Goal: Transaction & Acquisition: Purchase product/service

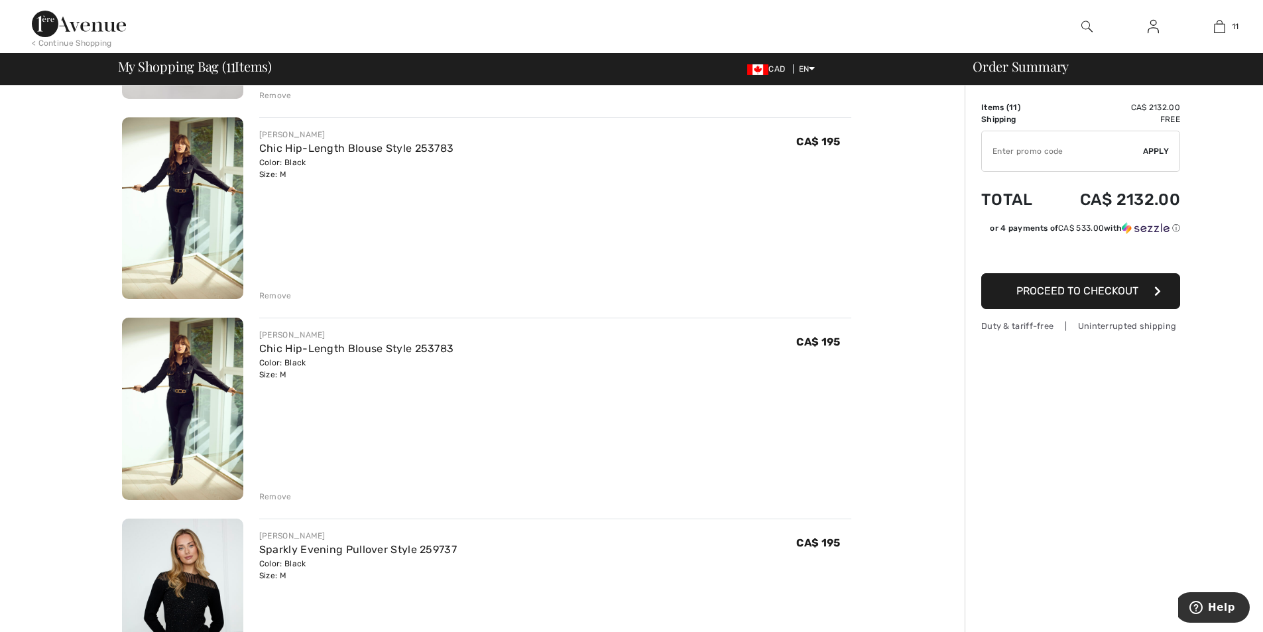
scroll to position [1260, 0]
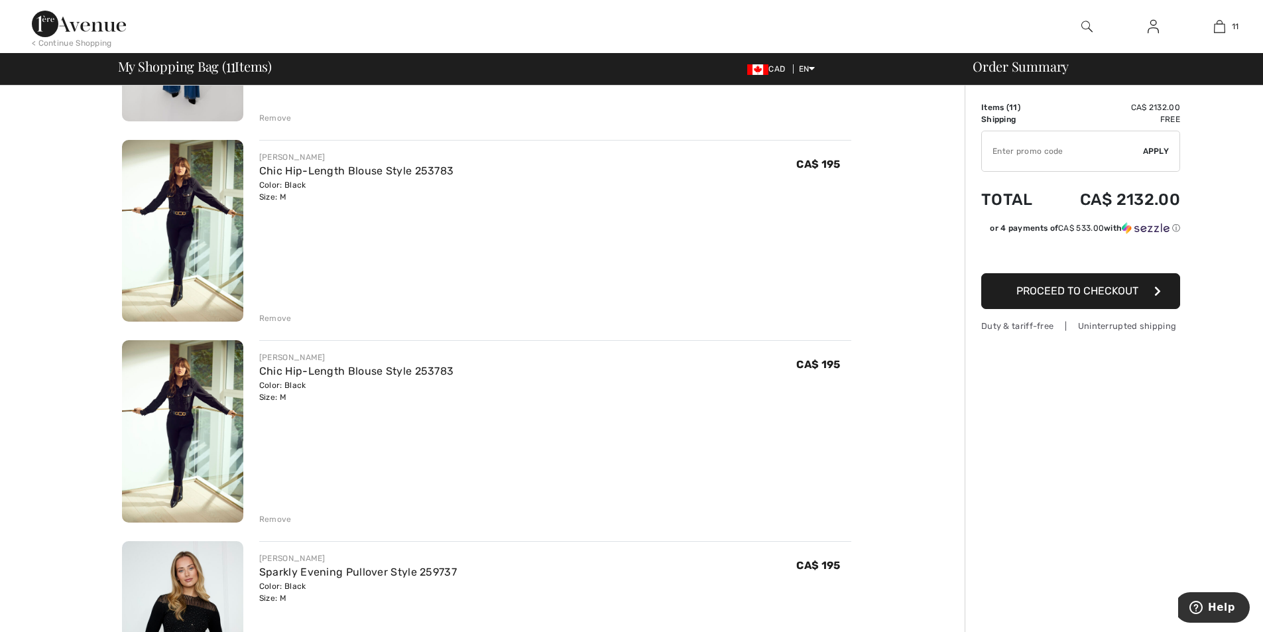
click at [275, 316] on div "Remove" at bounding box center [275, 318] width 32 height 12
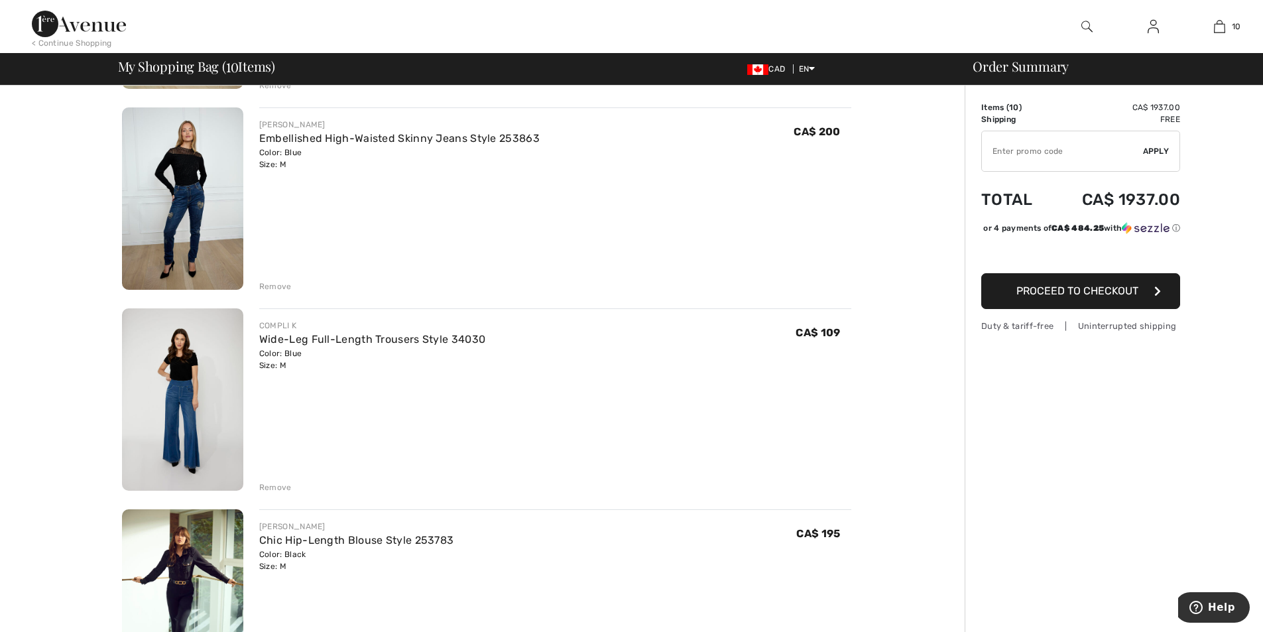
scroll to position [862, 0]
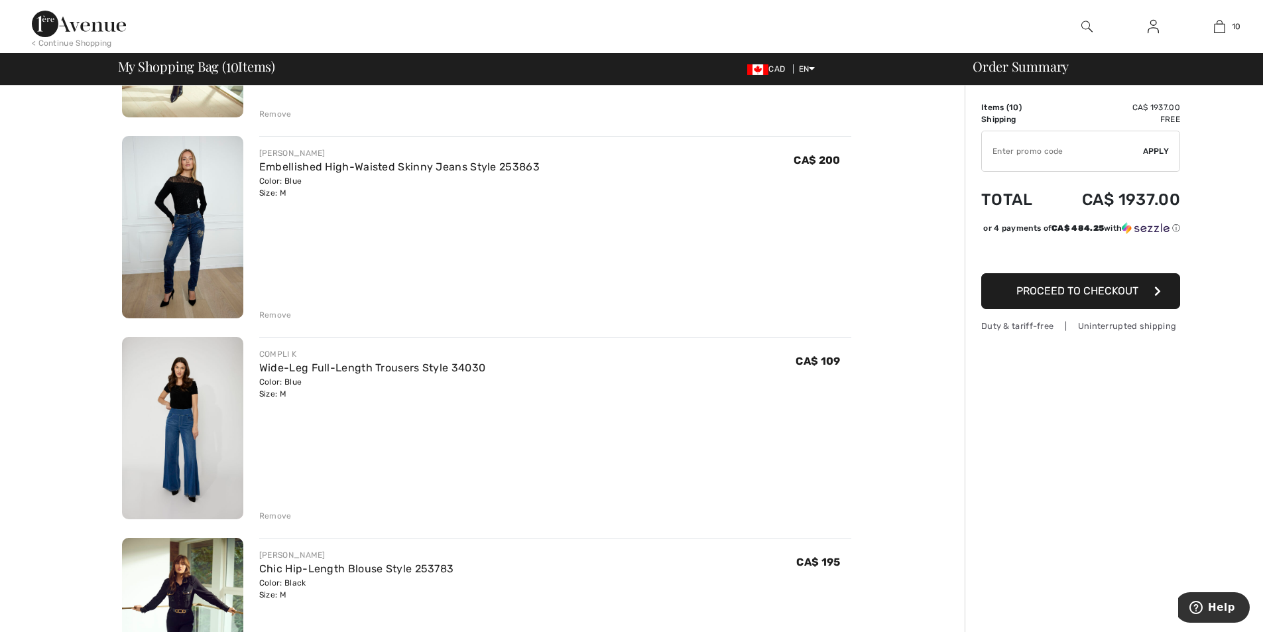
click at [261, 513] on div "Remove" at bounding box center [275, 516] width 32 height 12
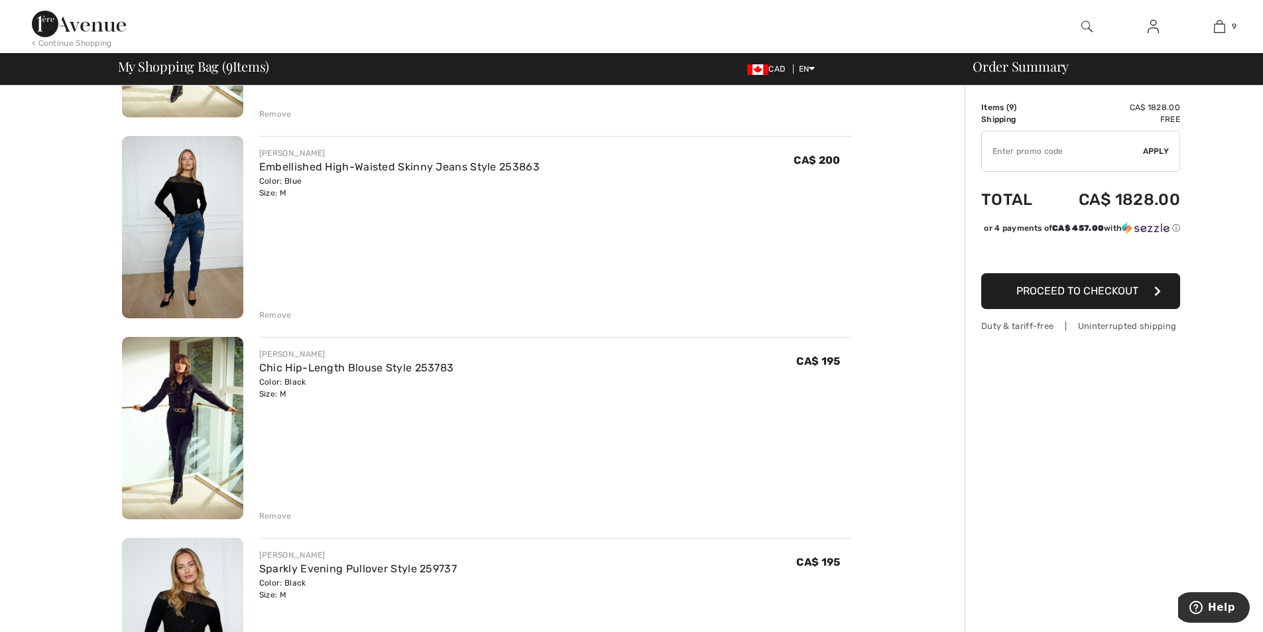
click at [272, 513] on div "Remove" at bounding box center [275, 516] width 32 height 12
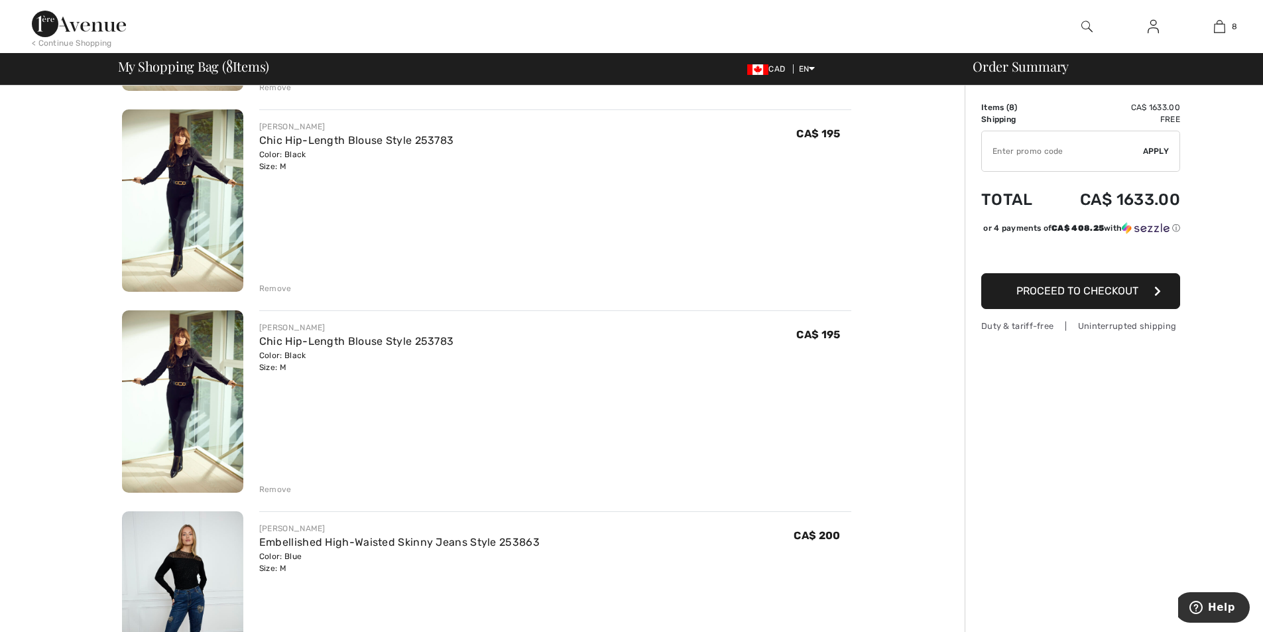
scroll to position [464, 0]
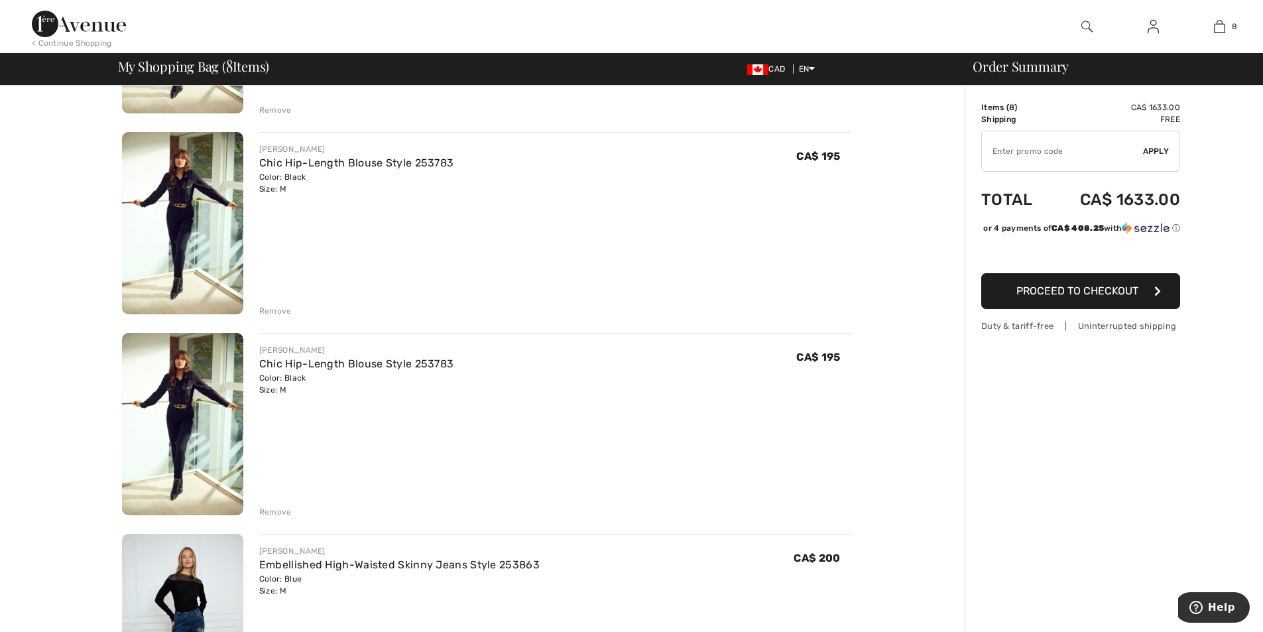
click at [267, 309] on div "Remove" at bounding box center [275, 311] width 32 height 12
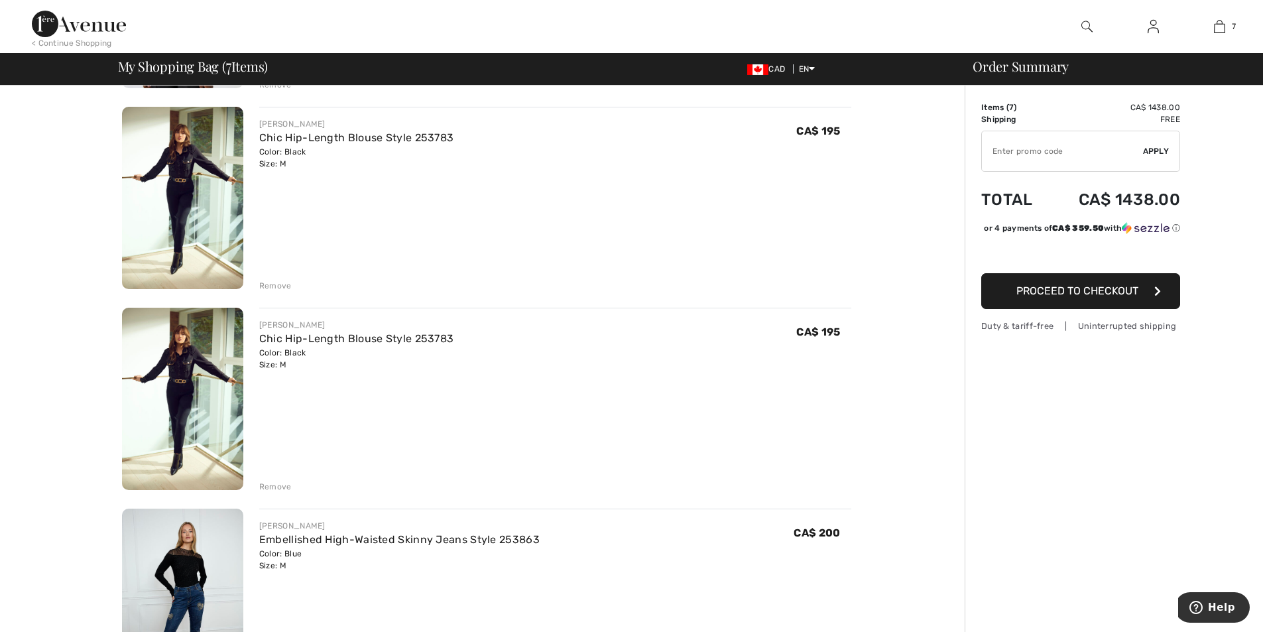
scroll to position [265, 0]
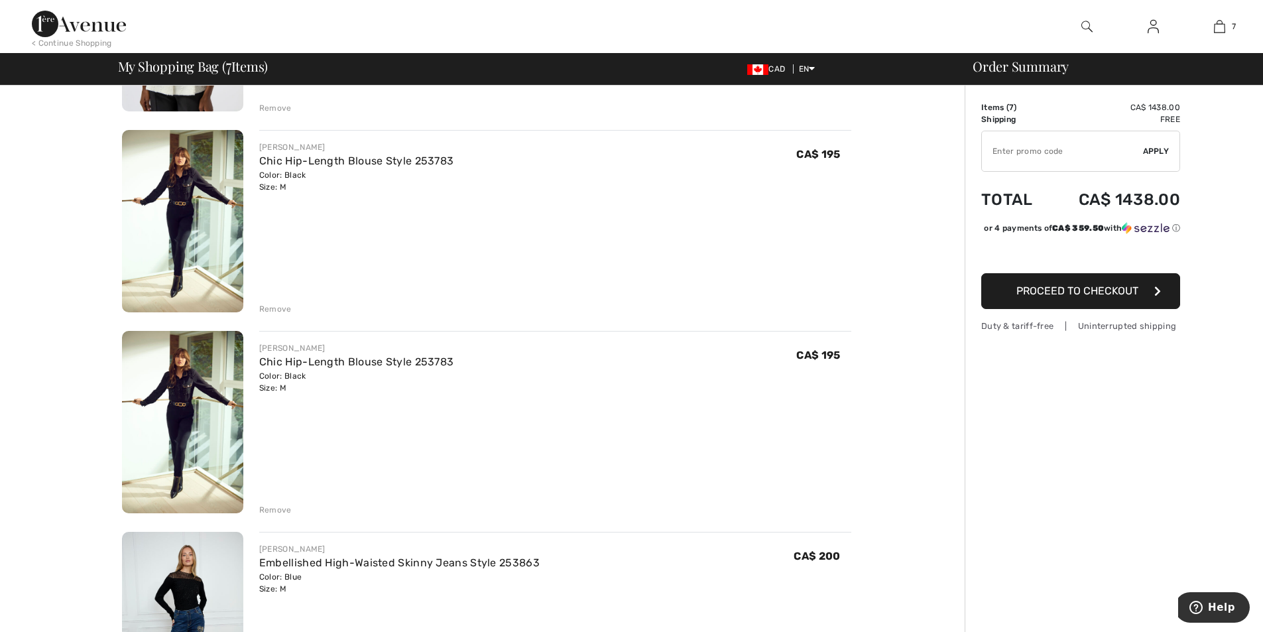
click at [263, 505] on div "Remove" at bounding box center [275, 510] width 32 height 12
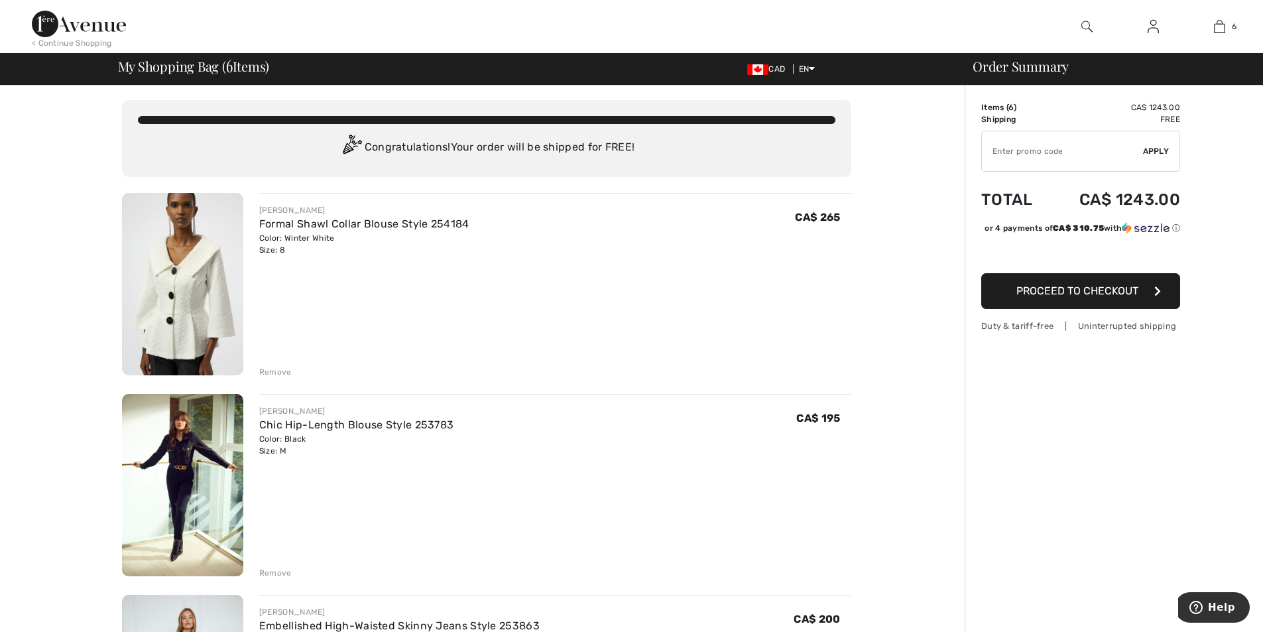
scroll to position [0, 0]
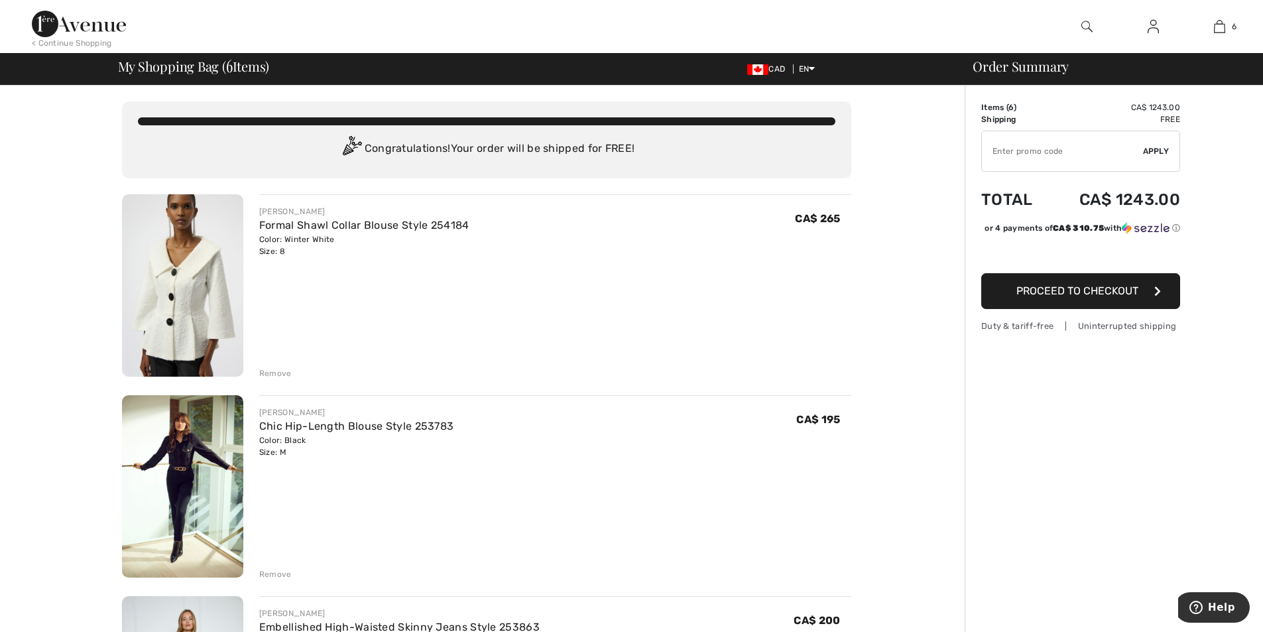
click at [271, 373] on div "Remove" at bounding box center [275, 373] width 32 height 12
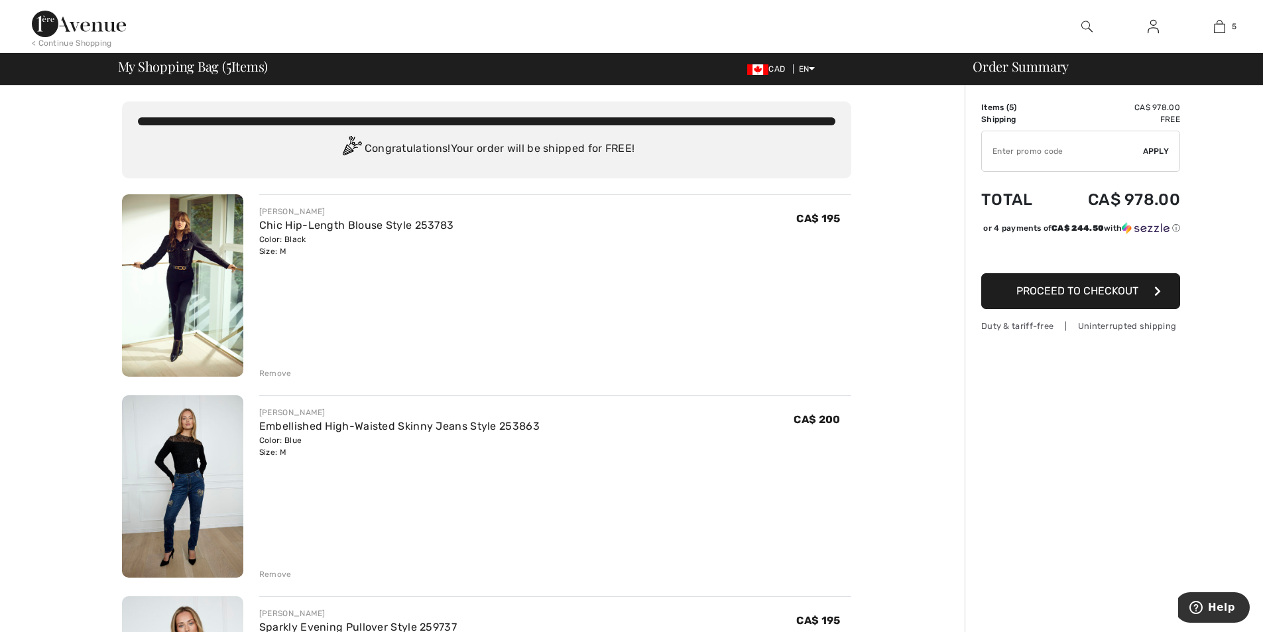
click at [93, 31] on img at bounding box center [79, 24] width 94 height 27
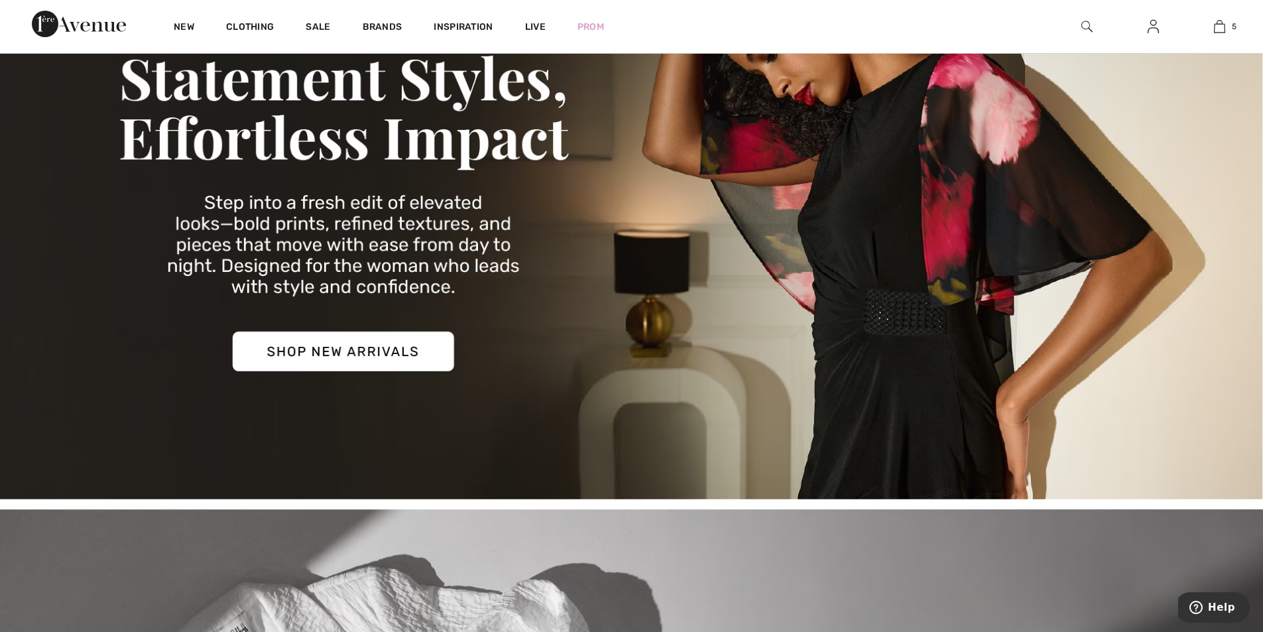
scroll to position [332, 0]
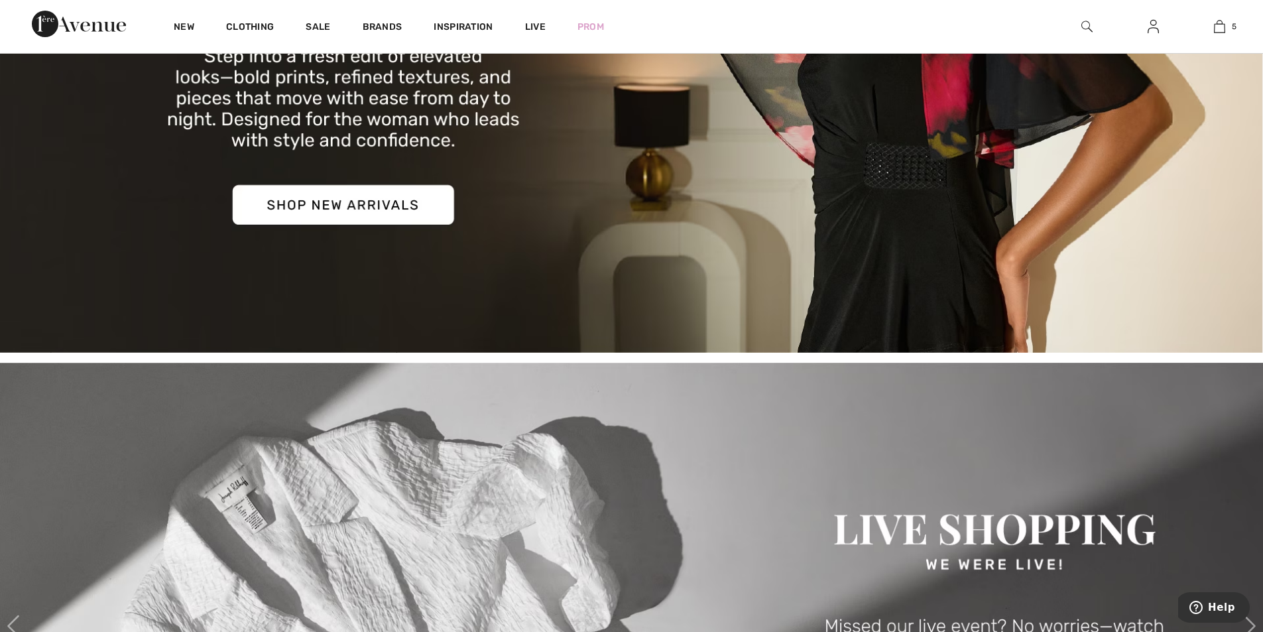
click at [379, 206] on img at bounding box center [631, 49] width 1263 height 605
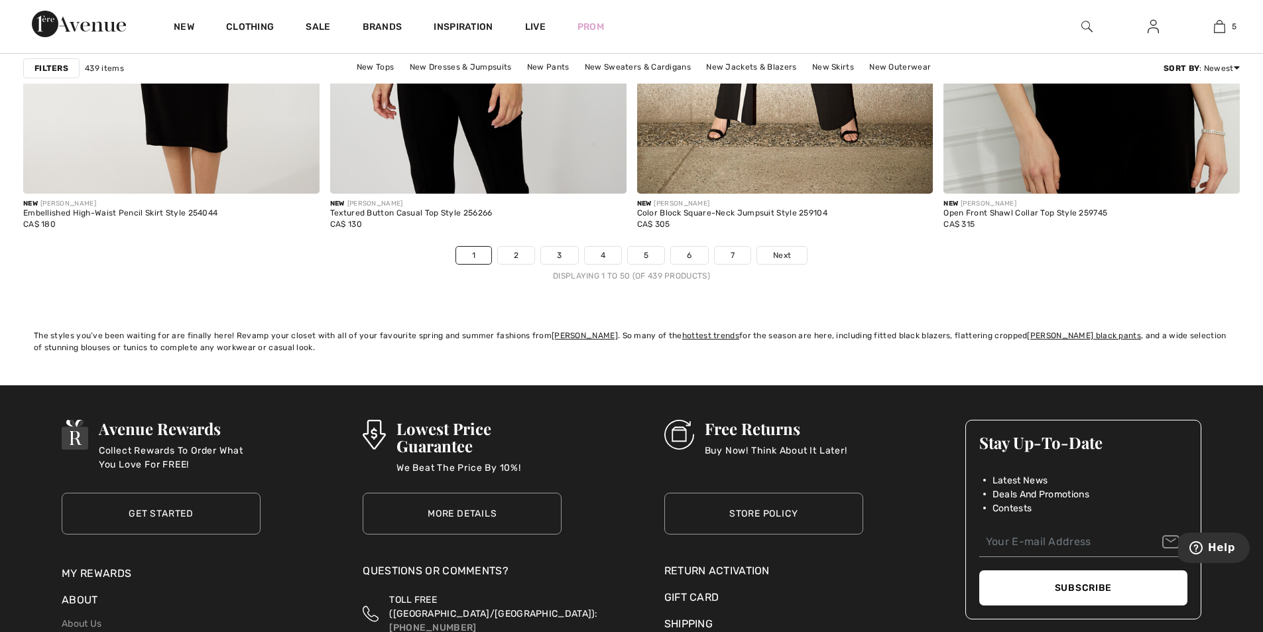
scroll to position [7693, 0]
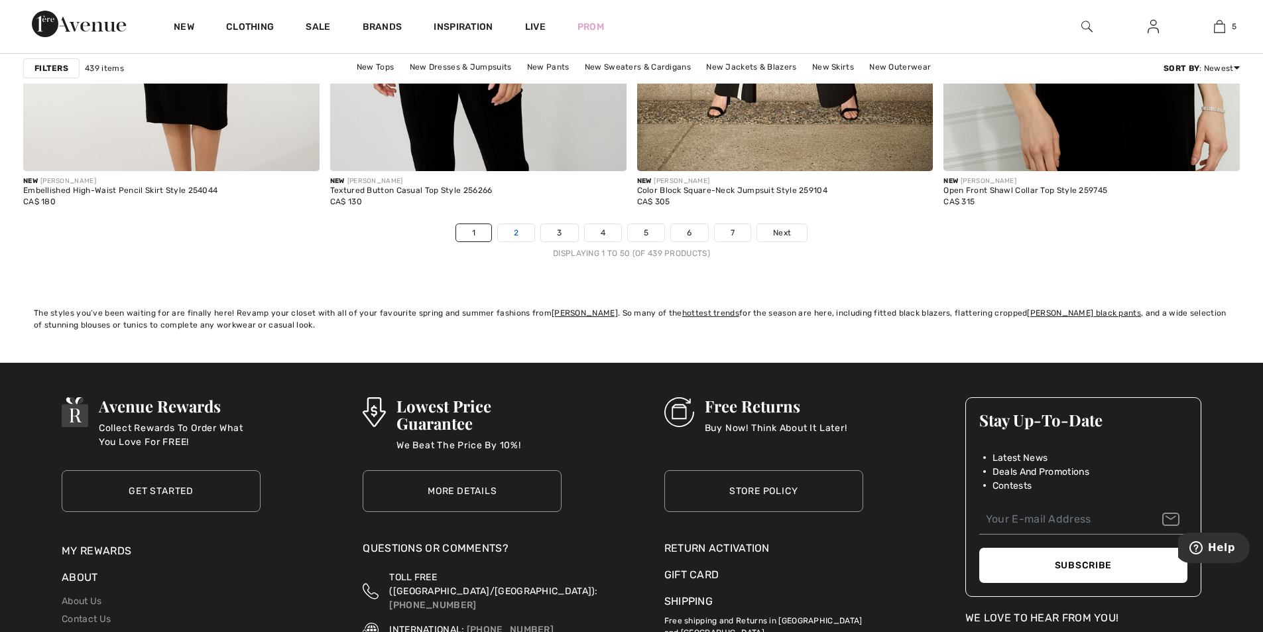
click at [519, 227] on link "2" at bounding box center [516, 232] width 36 height 17
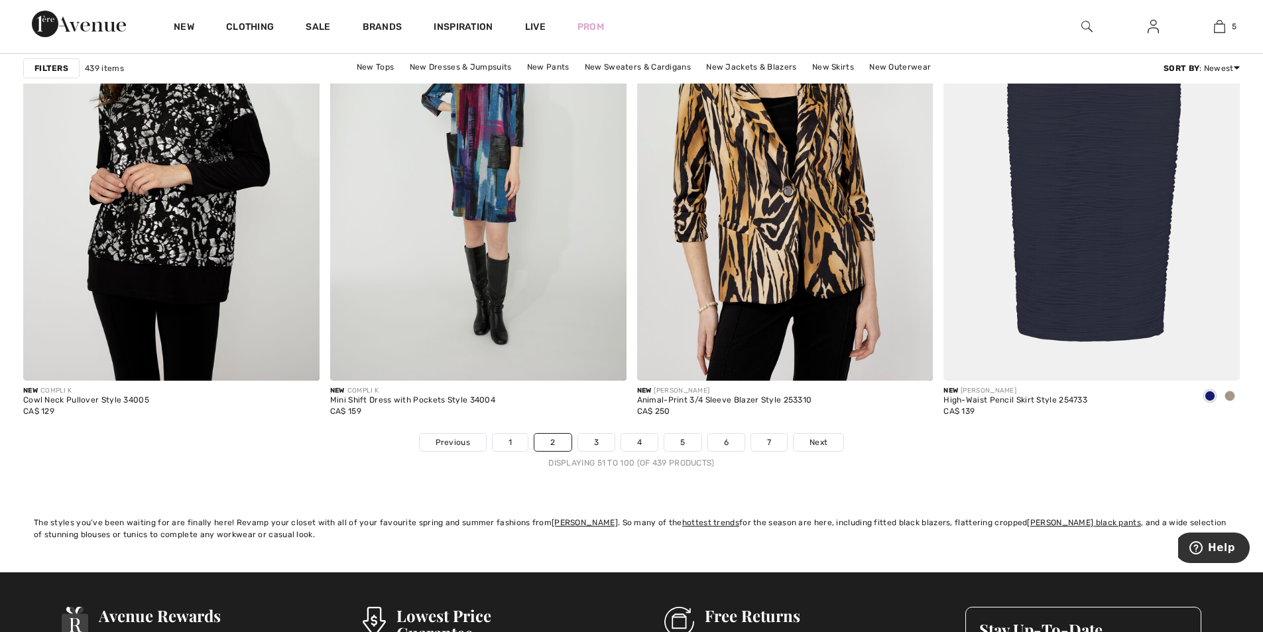
scroll to position [7560, 0]
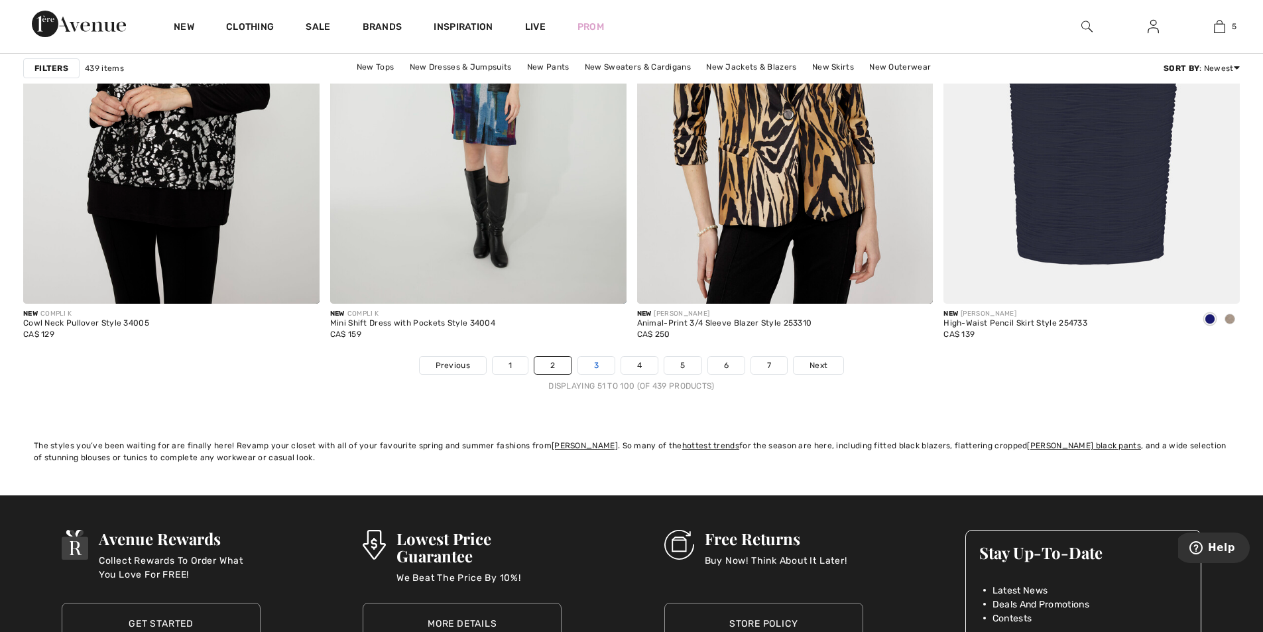
click at [596, 371] on link "3" at bounding box center [596, 365] width 36 height 17
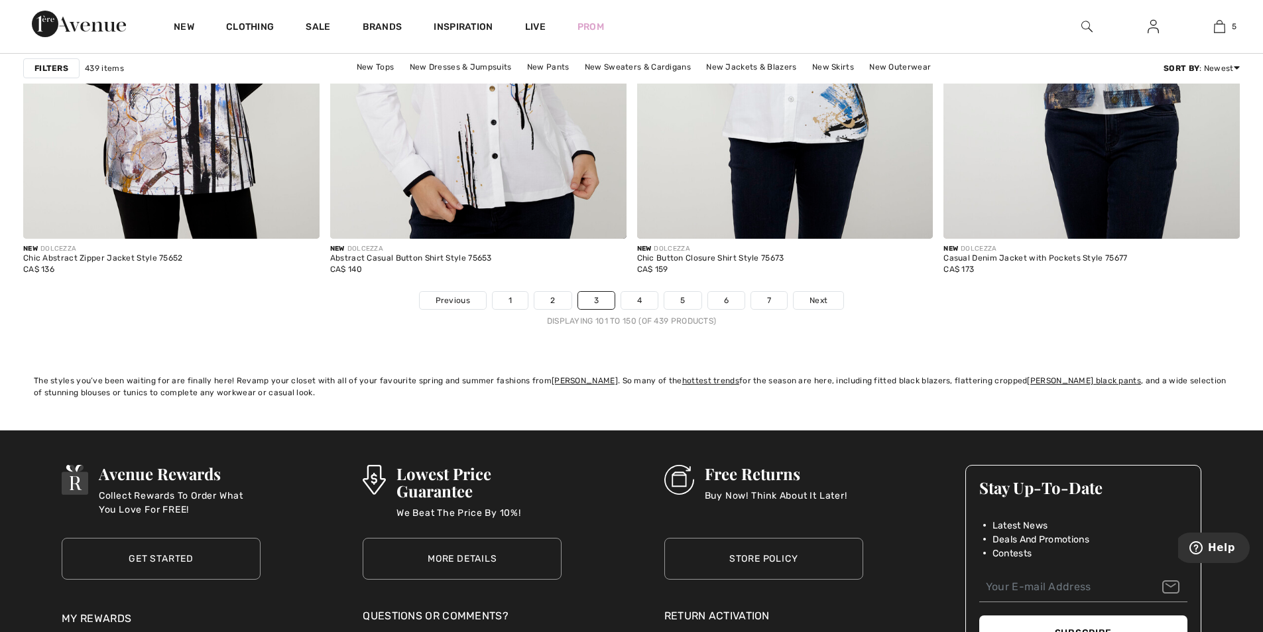
scroll to position [7627, 0]
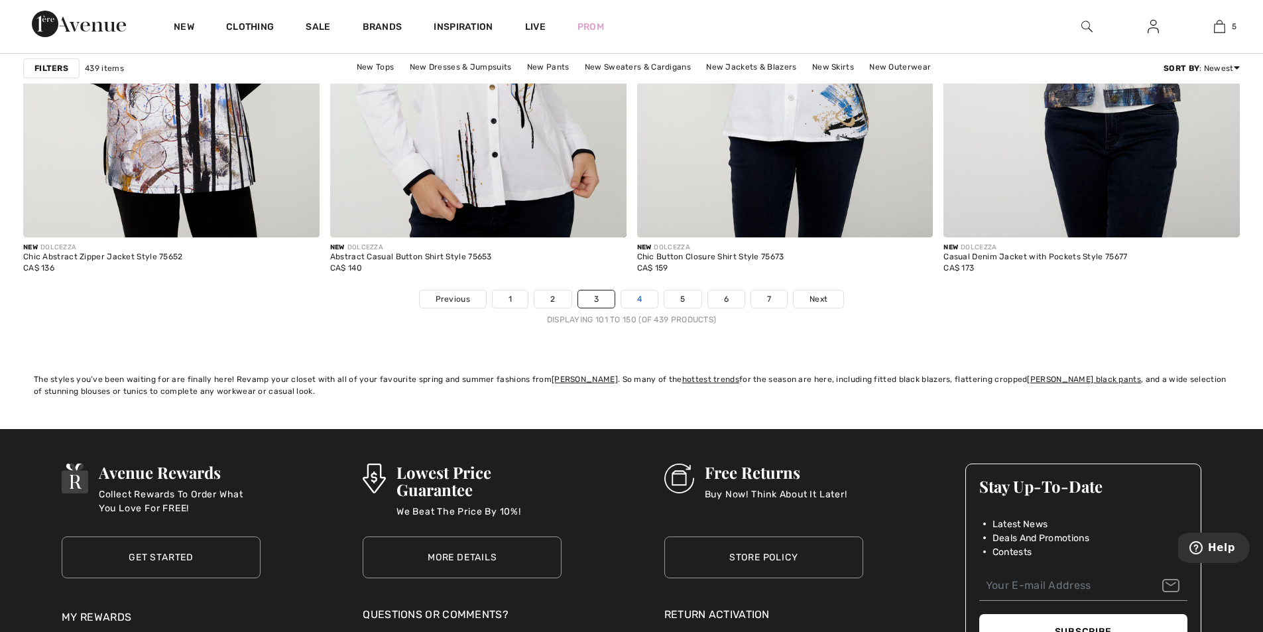
click at [635, 296] on link "4" at bounding box center [639, 298] width 36 height 17
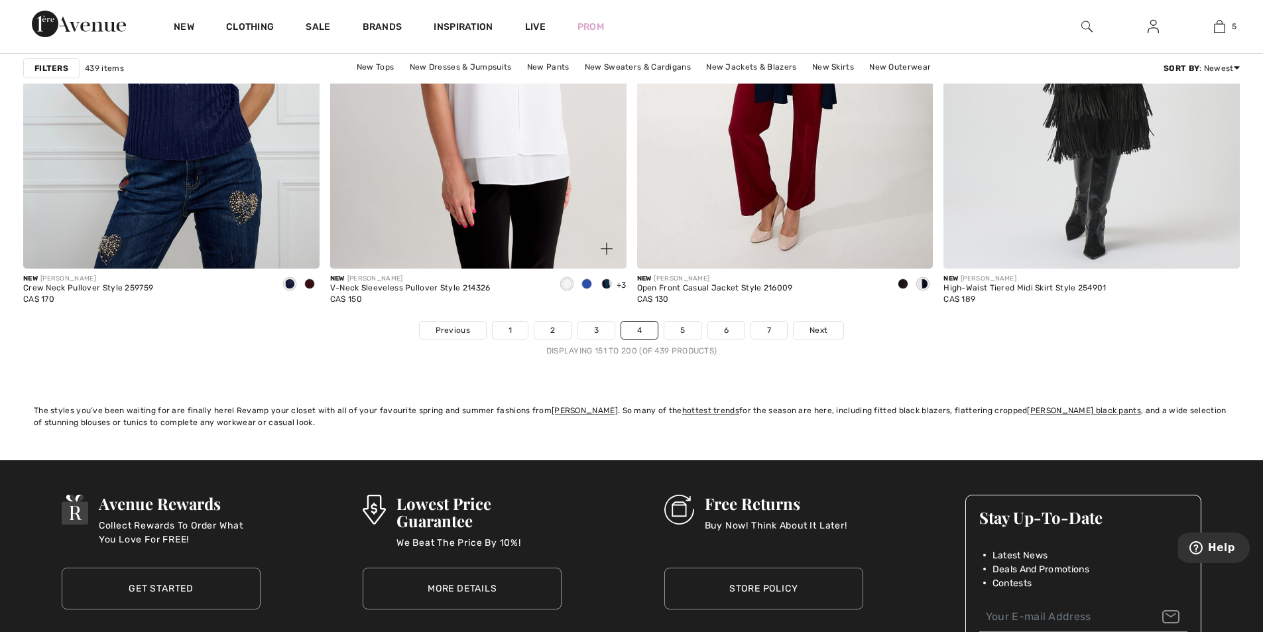
scroll to position [7627, 0]
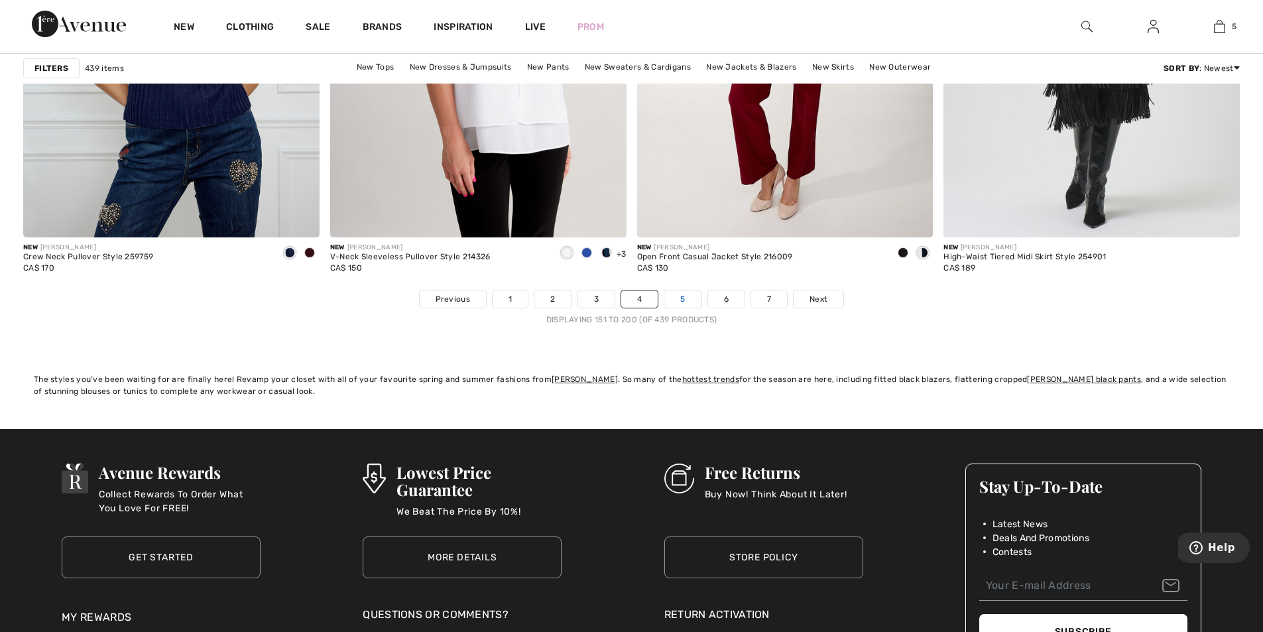
click at [692, 295] on link "5" at bounding box center [683, 298] width 36 height 17
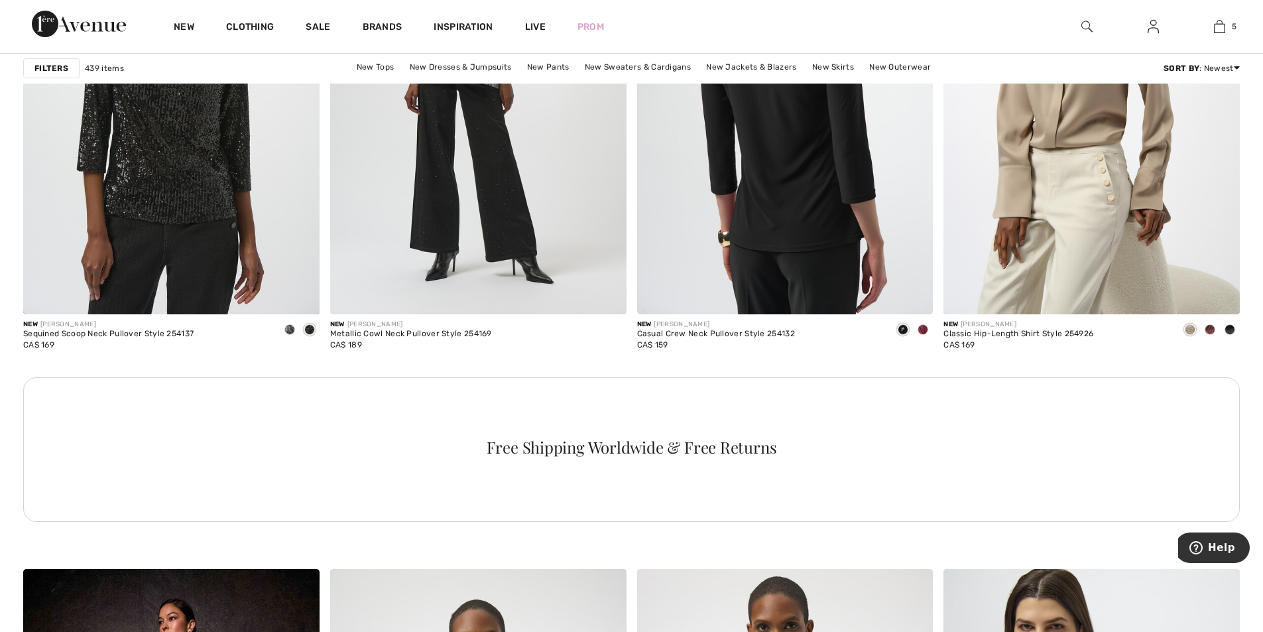
scroll to position [5969, 0]
